Goal: Task Accomplishment & Management: Use online tool/utility

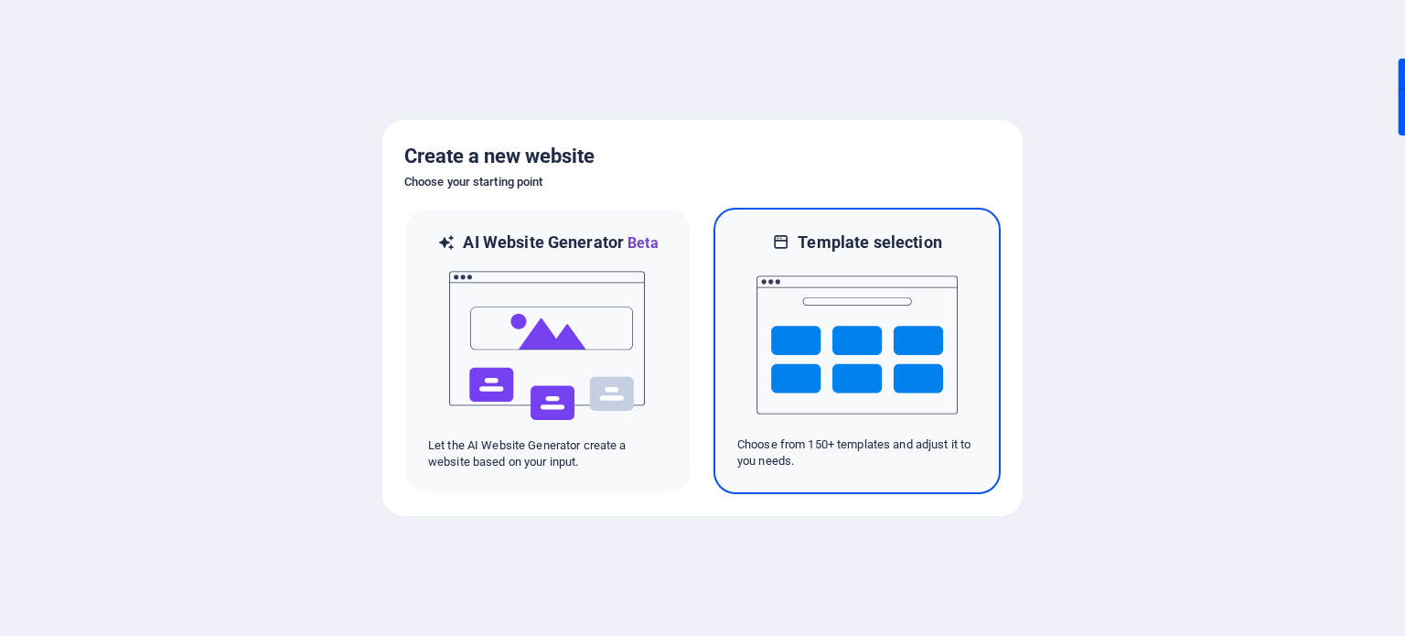
click at [833, 372] on img at bounding box center [856, 344] width 201 height 183
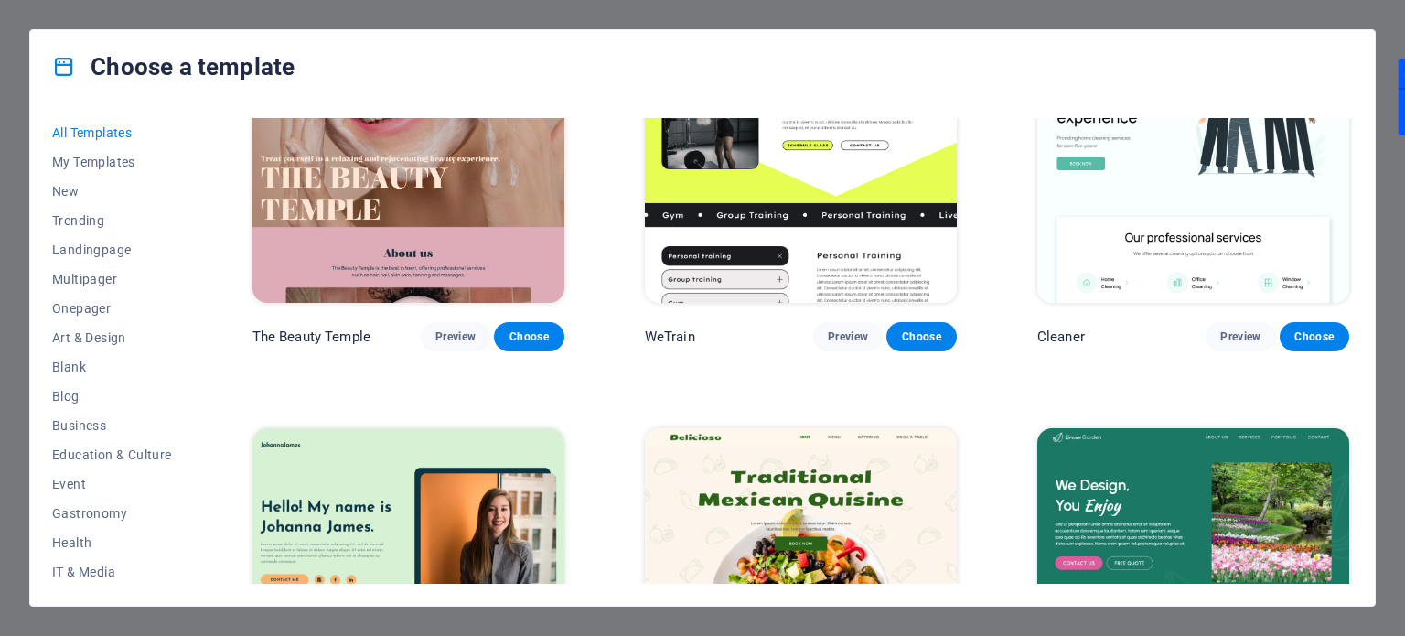
scroll to position [3384, 0]
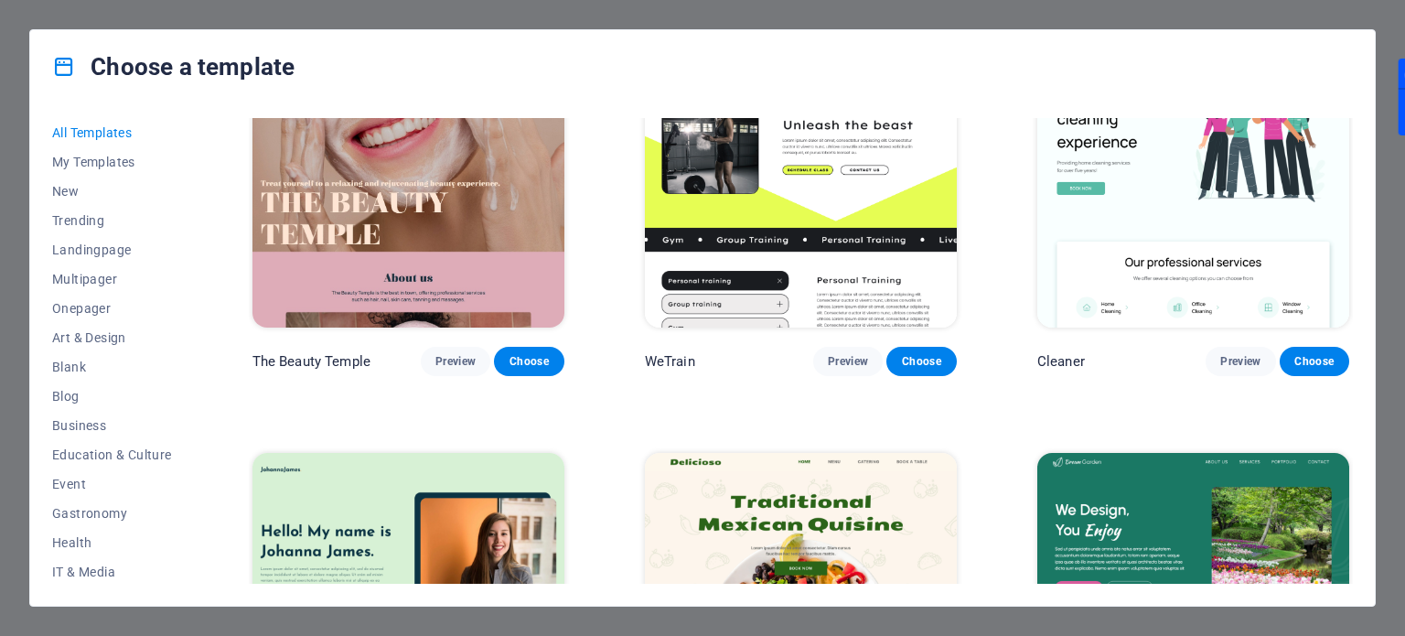
click at [1176, 218] on img at bounding box center [1193, 182] width 312 height 287
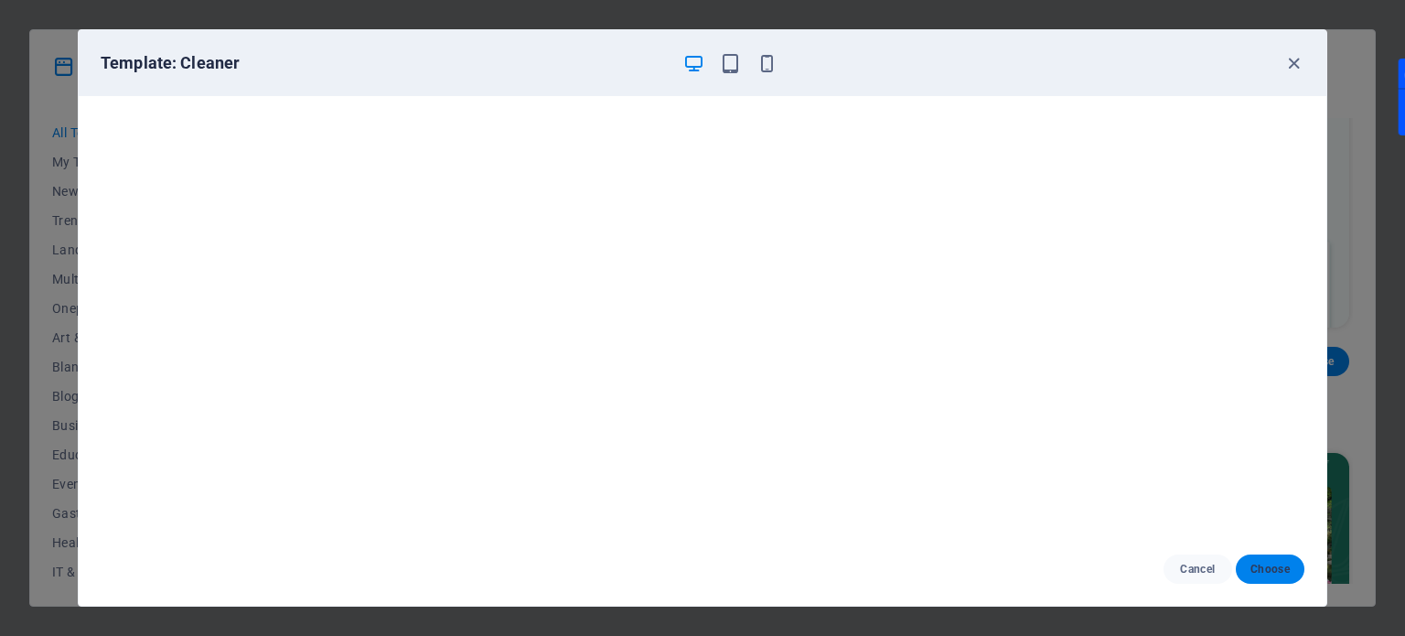
click at [1289, 572] on button "Choose" at bounding box center [1269, 568] width 69 height 29
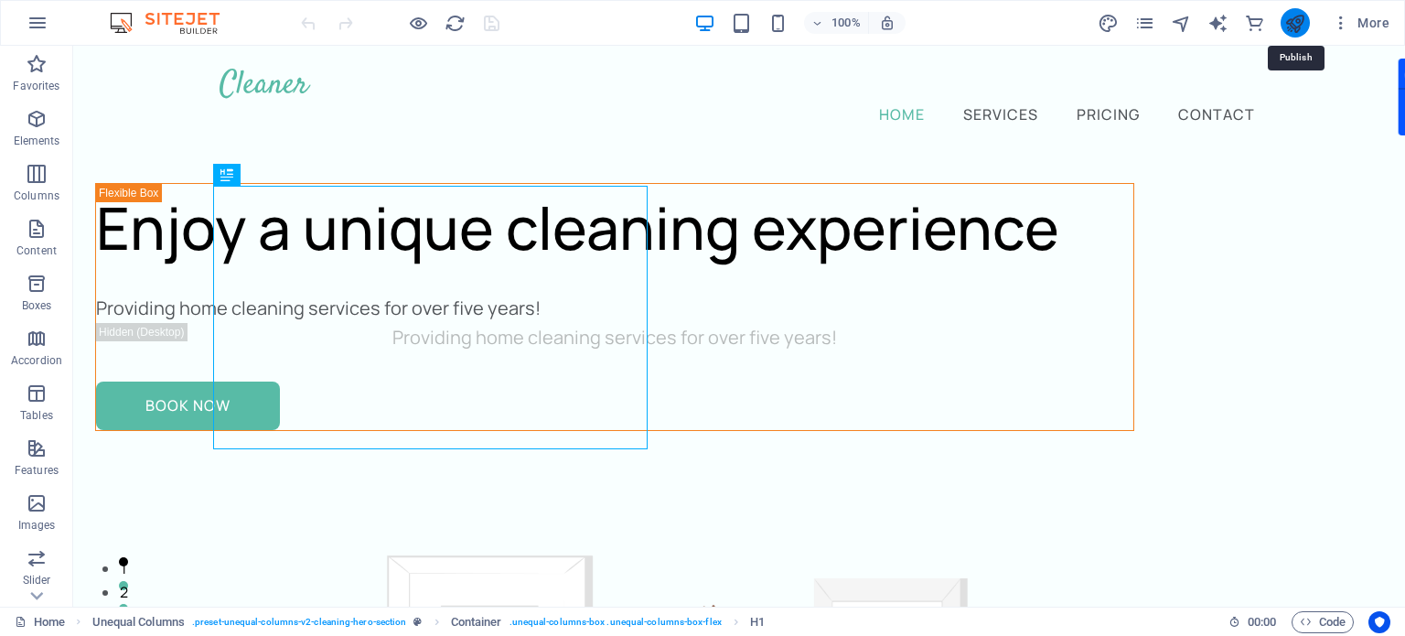
click at [1300, 27] on icon "publish" at bounding box center [1294, 23] width 21 height 21
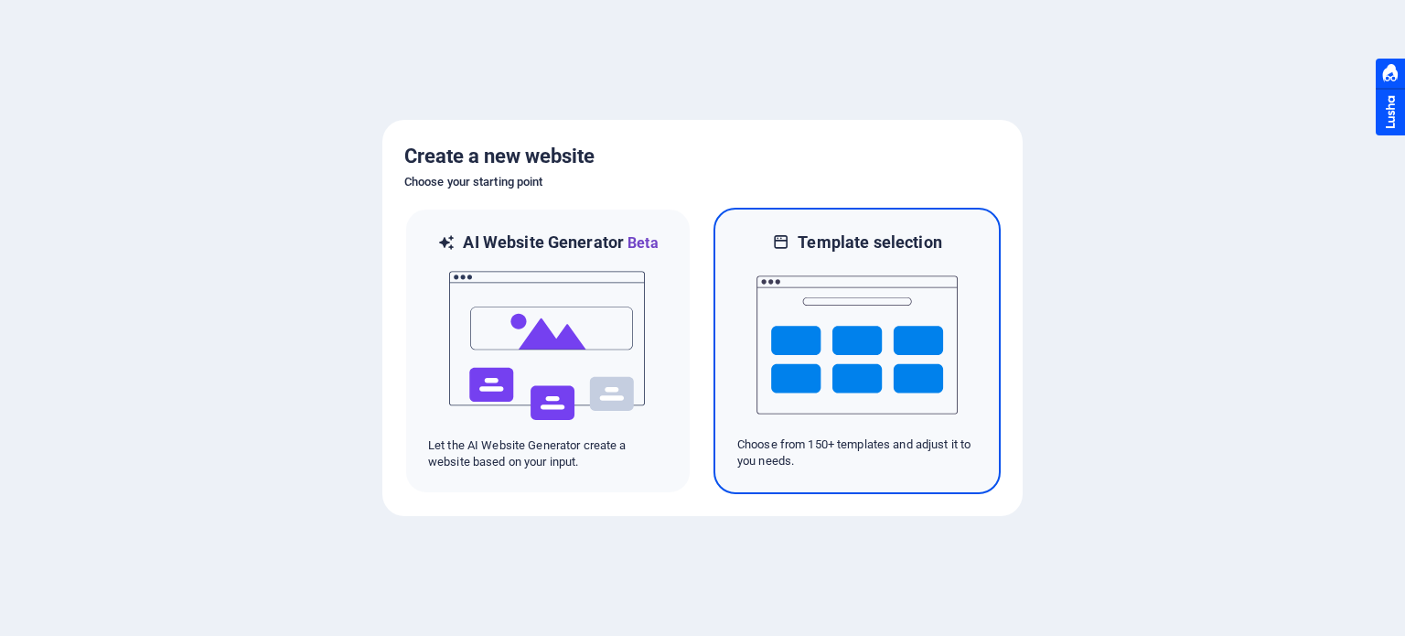
click at [792, 328] on img at bounding box center [856, 344] width 201 height 183
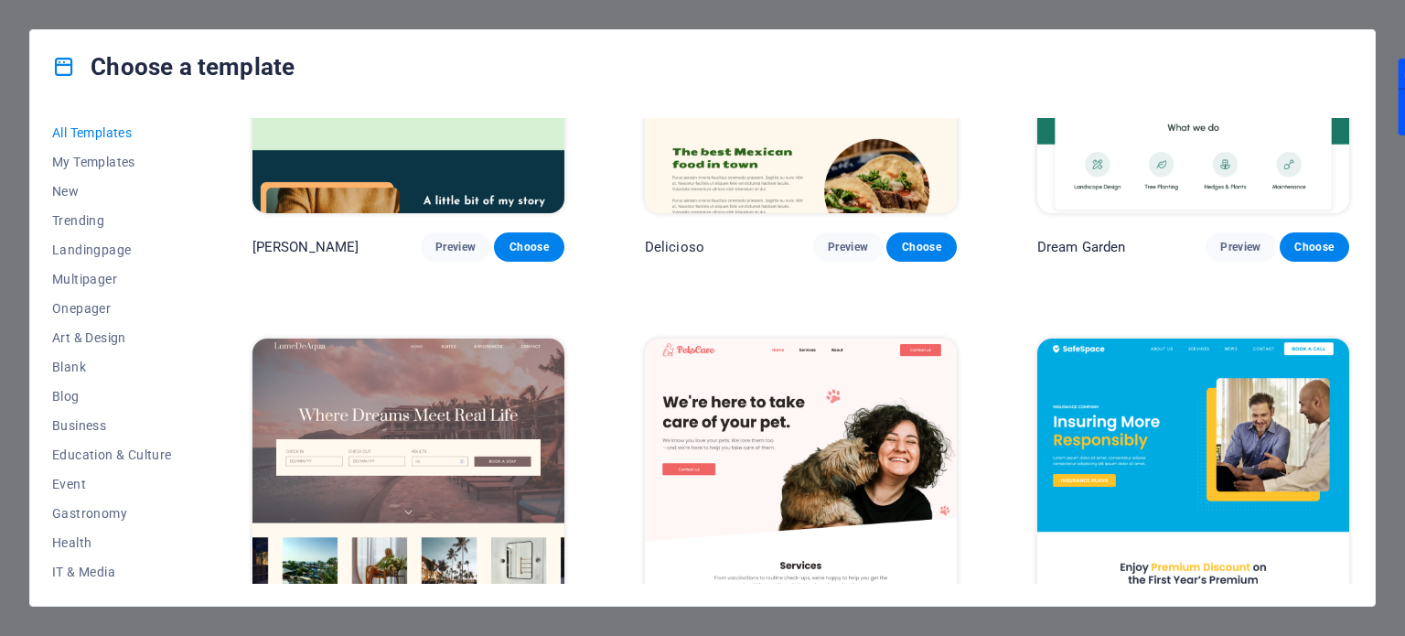
scroll to position [4024, 0]
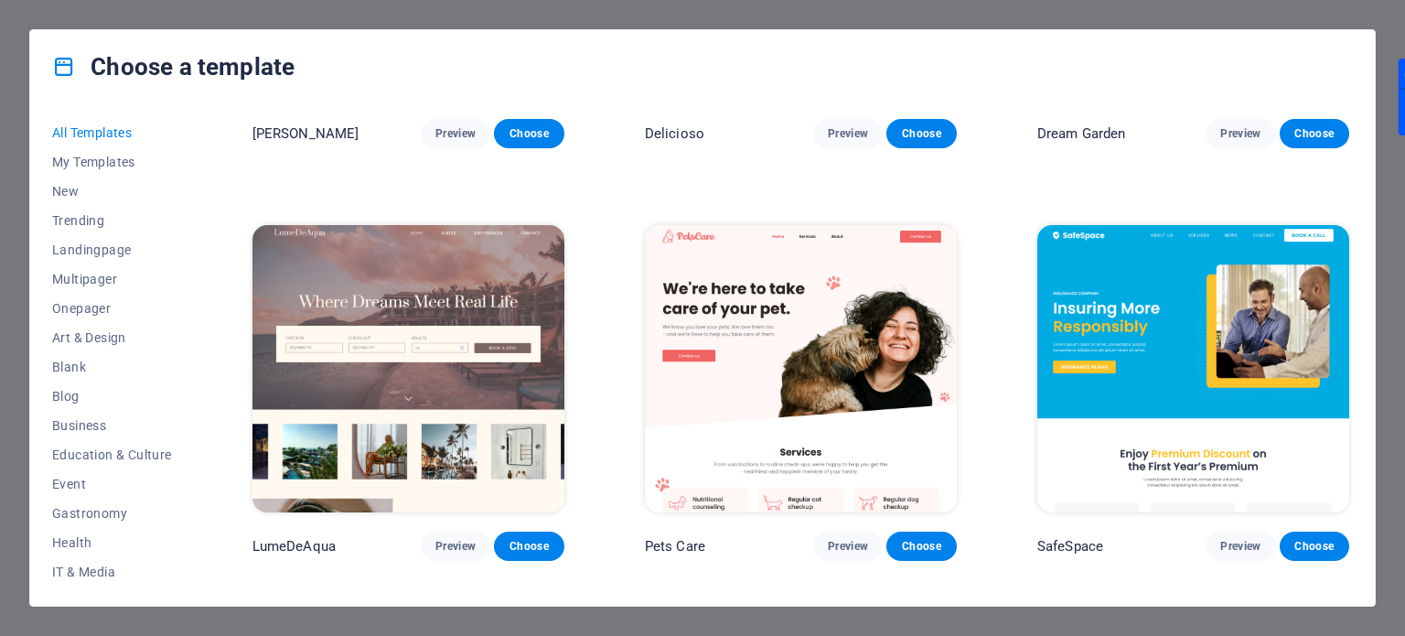
click at [469, 357] on img at bounding box center [408, 368] width 312 height 287
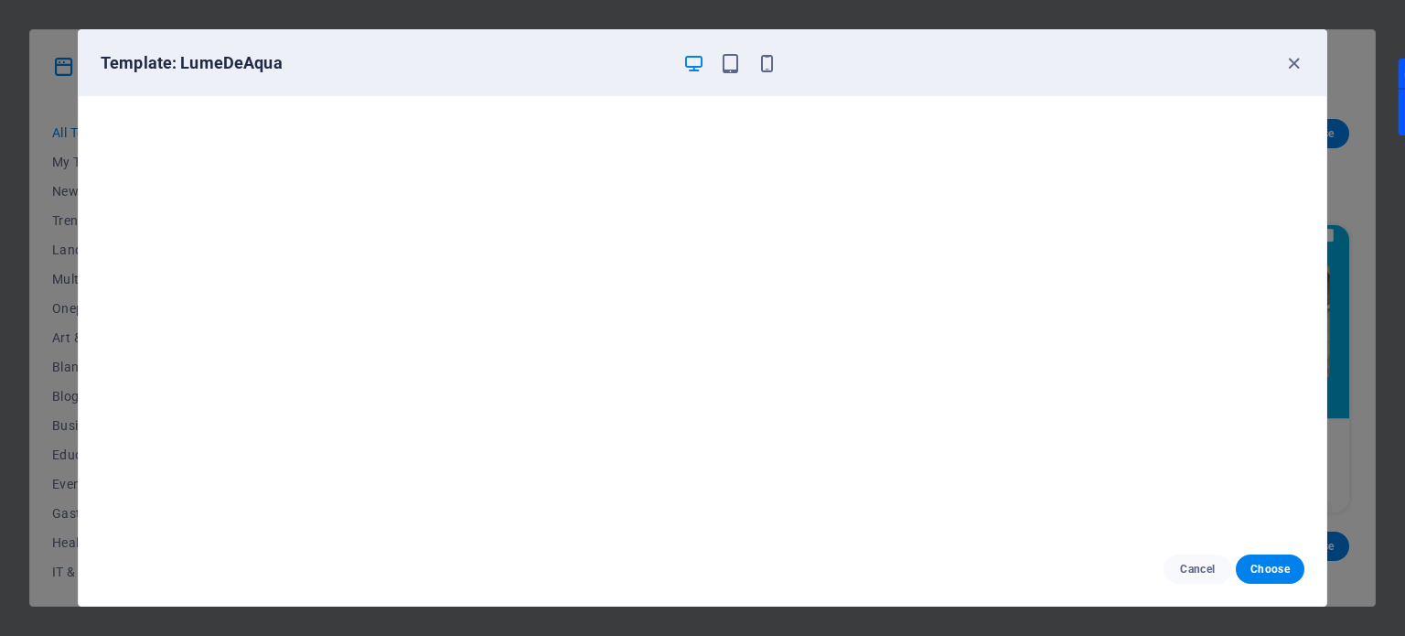
drag, startPoint x: 1268, startPoint y: 574, endPoint x: 1235, endPoint y: 615, distance: 52.0
click at [1268, 576] on span "Choose" at bounding box center [1269, 569] width 39 height 15
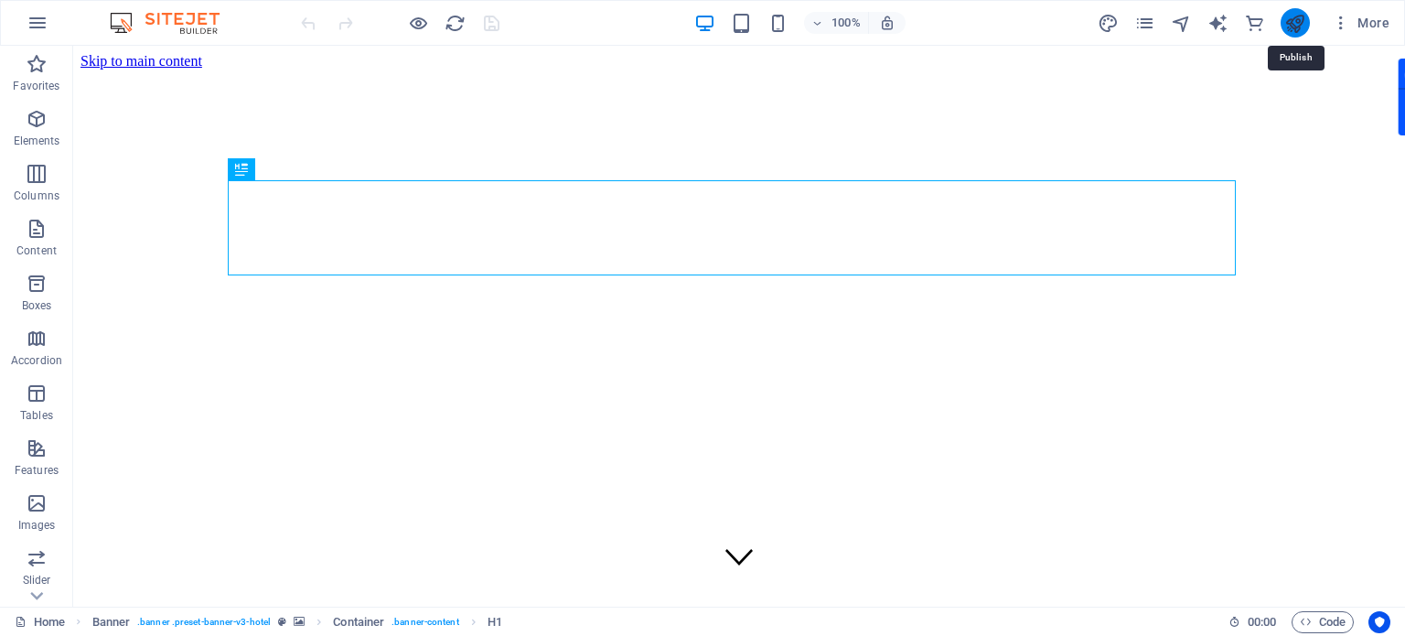
click at [1299, 26] on icon "publish" at bounding box center [1294, 23] width 21 height 21
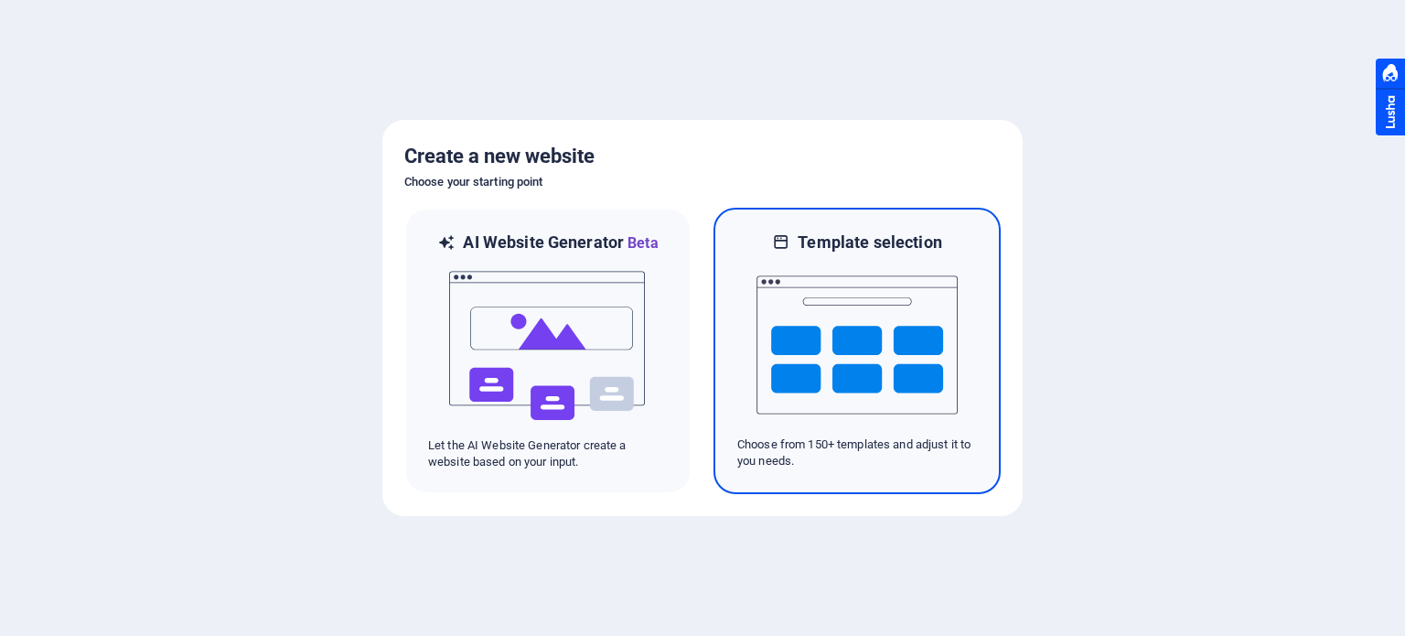
click at [845, 277] on img at bounding box center [856, 344] width 201 height 183
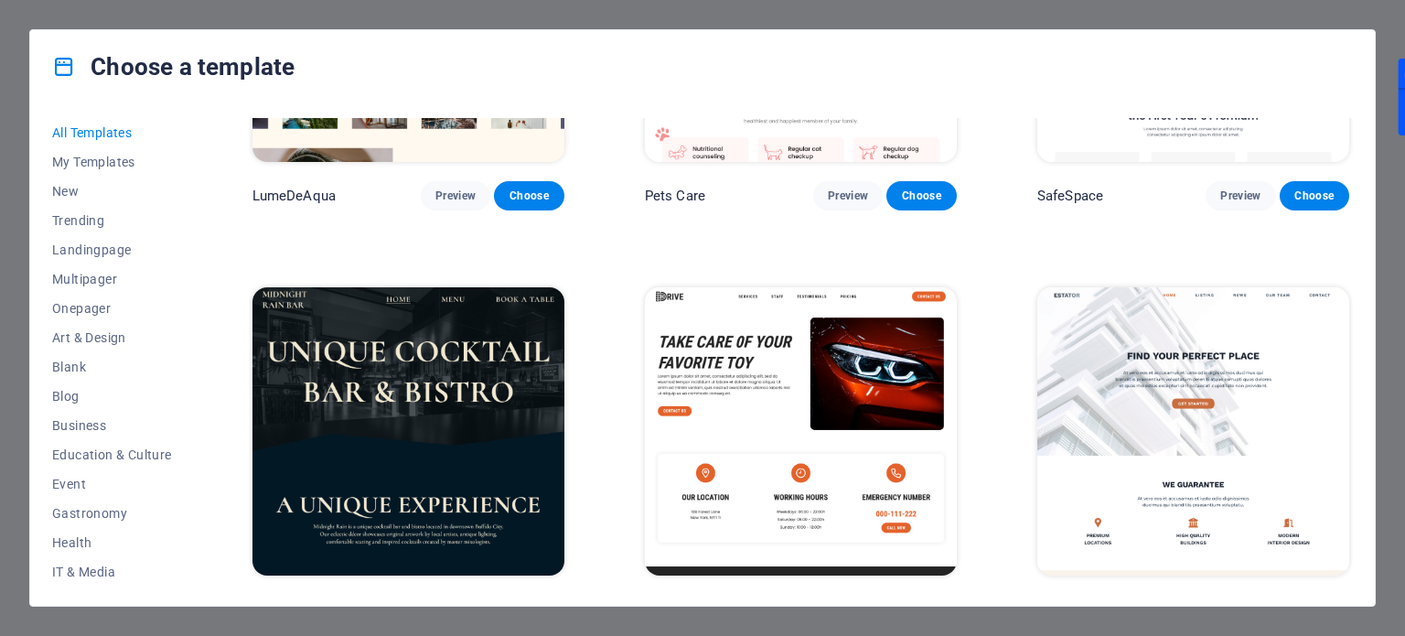
scroll to position [4481, 0]
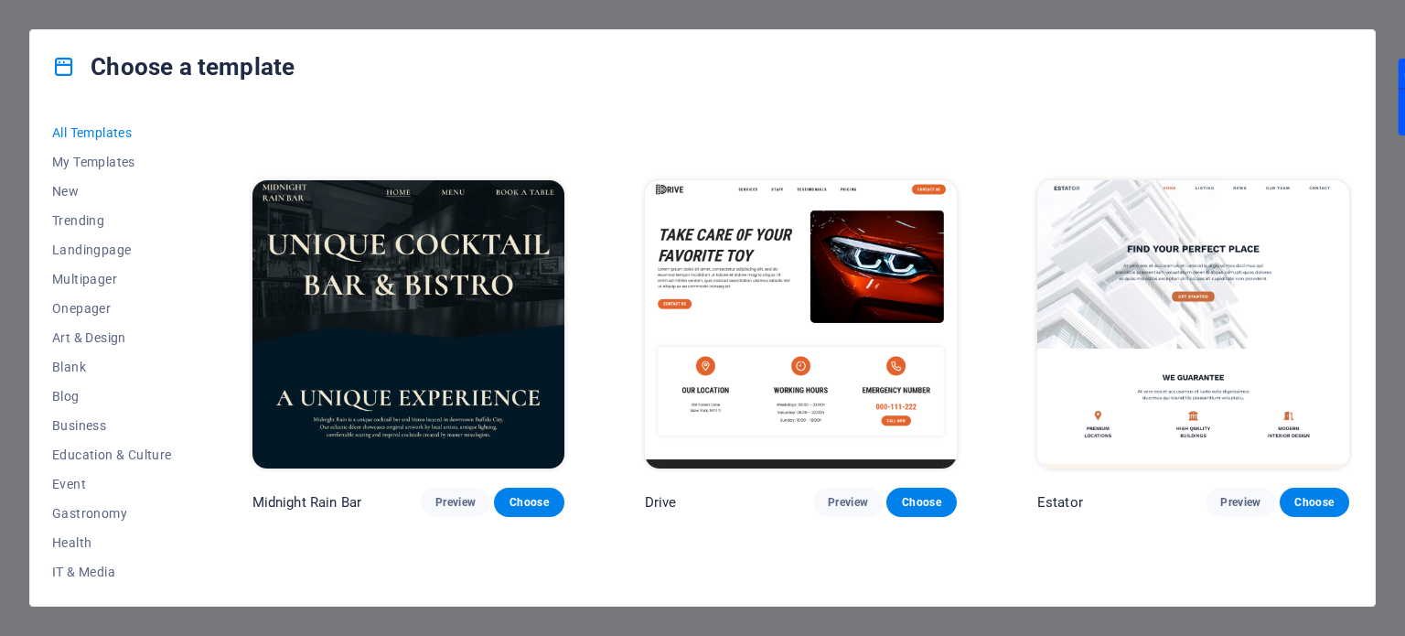
click at [892, 262] on img at bounding box center [801, 323] width 312 height 287
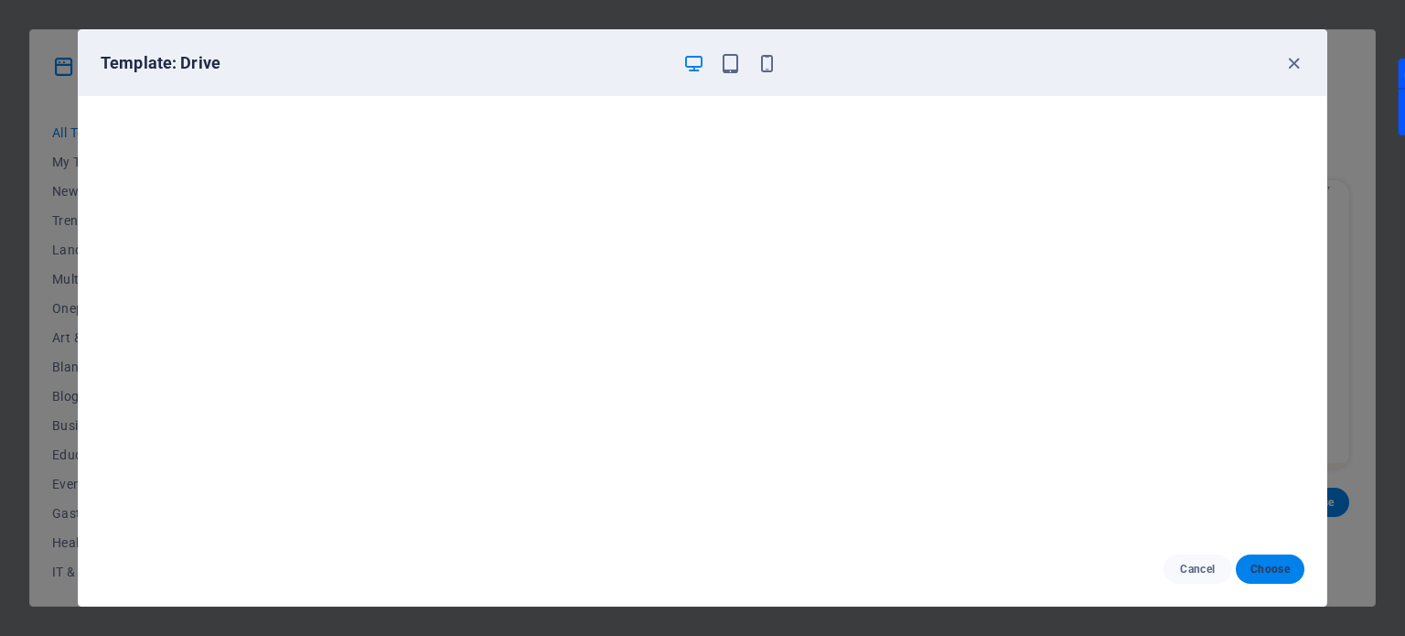
click at [1269, 567] on span "Choose" at bounding box center [1269, 569] width 39 height 15
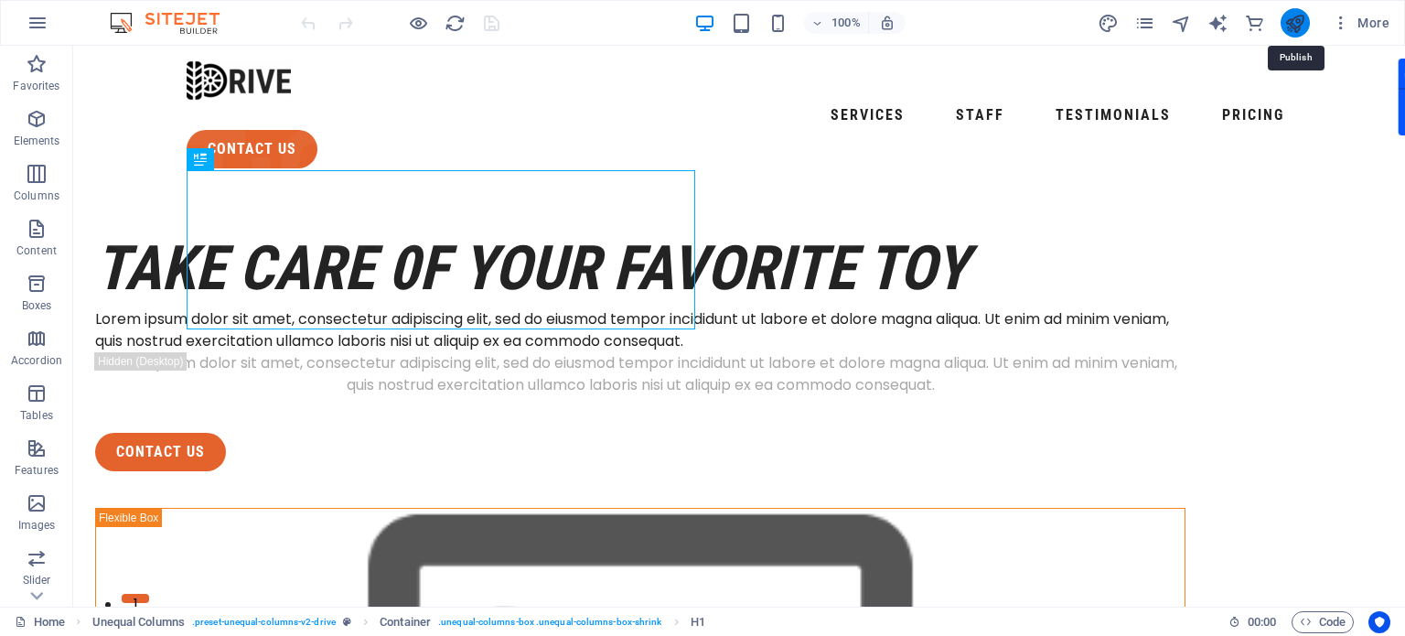
click at [1285, 17] on icon "publish" at bounding box center [1294, 23] width 21 height 21
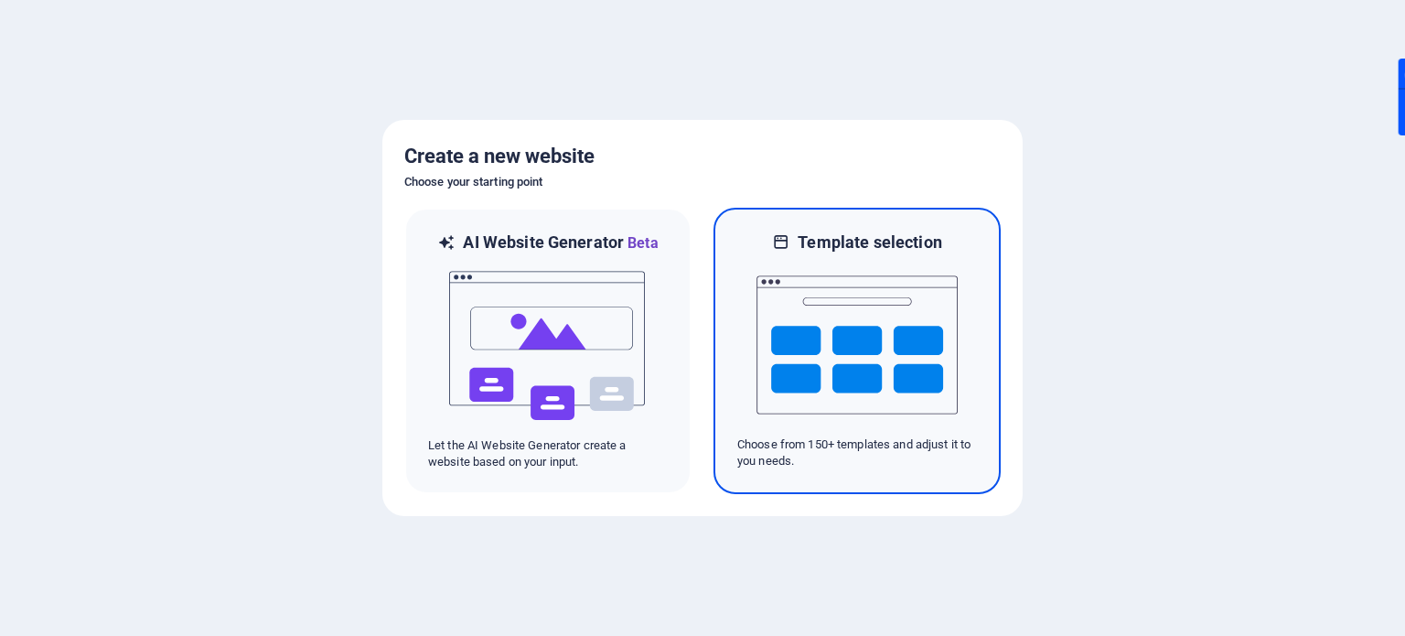
click at [807, 318] on img at bounding box center [856, 344] width 201 height 183
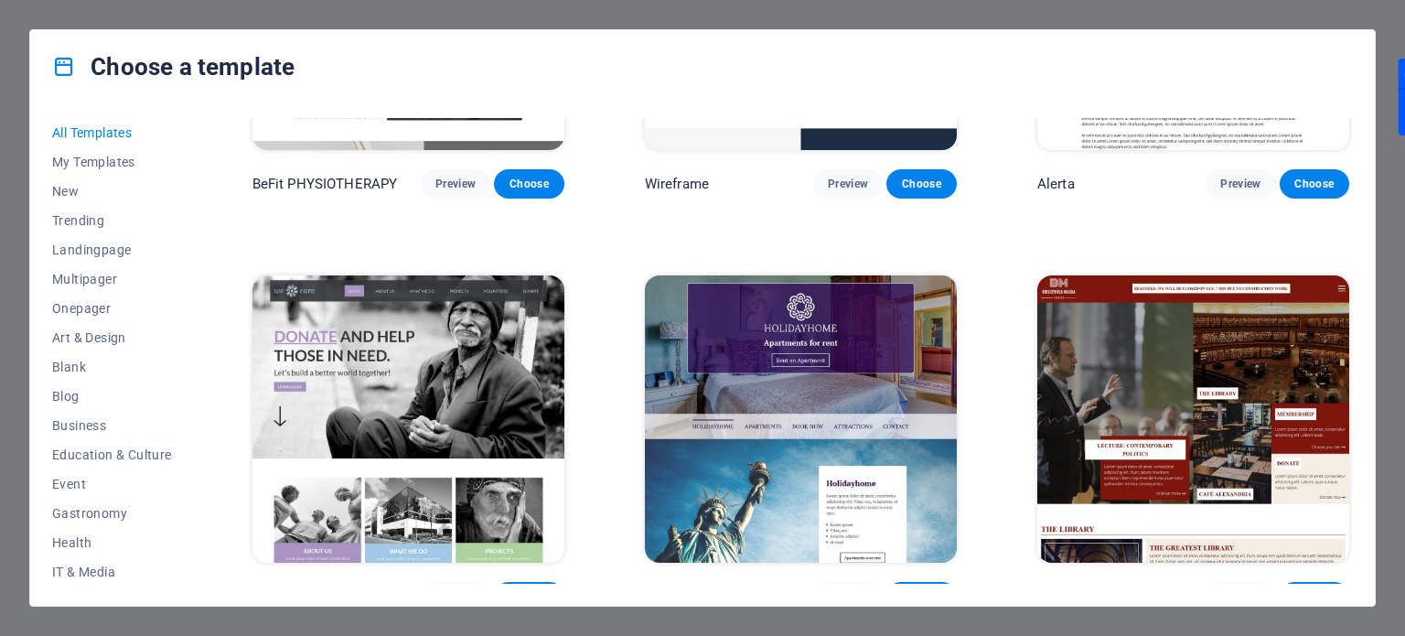
scroll to position [11969, 0]
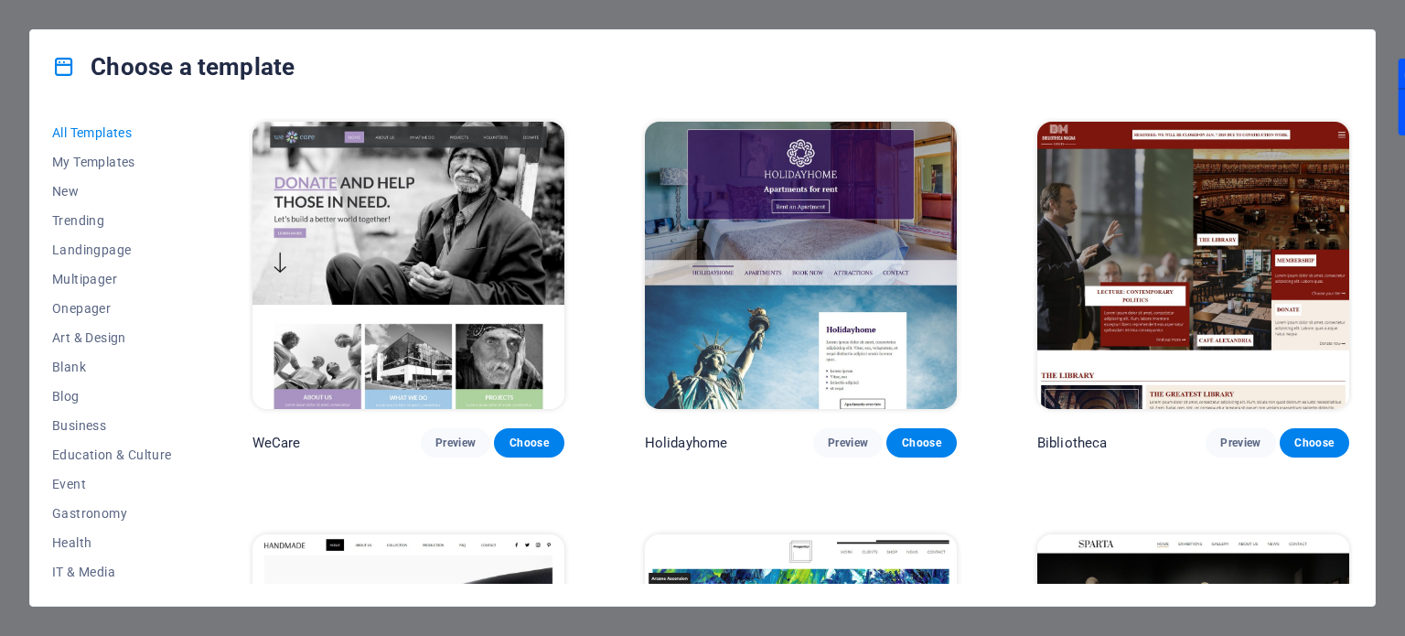
click at [454, 226] on img at bounding box center [408, 265] width 312 height 287
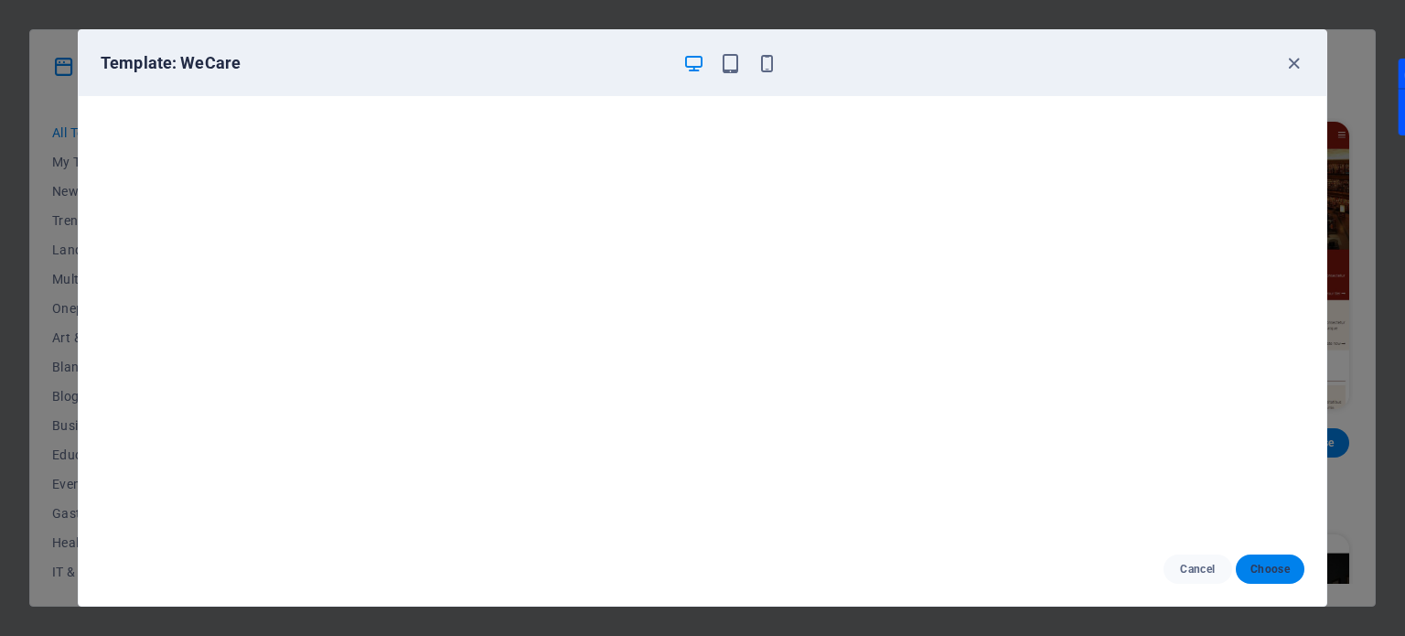
click at [1283, 557] on button "Choose" at bounding box center [1269, 568] width 69 height 29
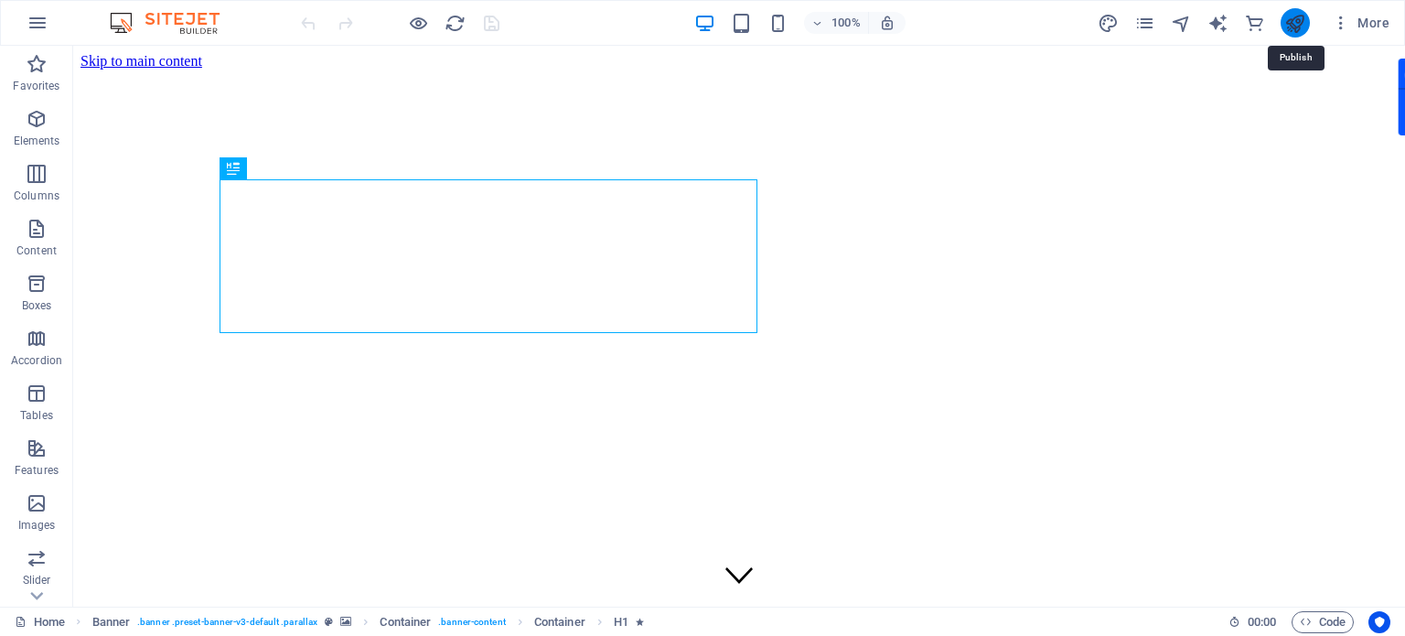
click at [1295, 20] on icon "publish" at bounding box center [1294, 23] width 21 height 21
